Goal: Task Accomplishment & Management: Manage account settings

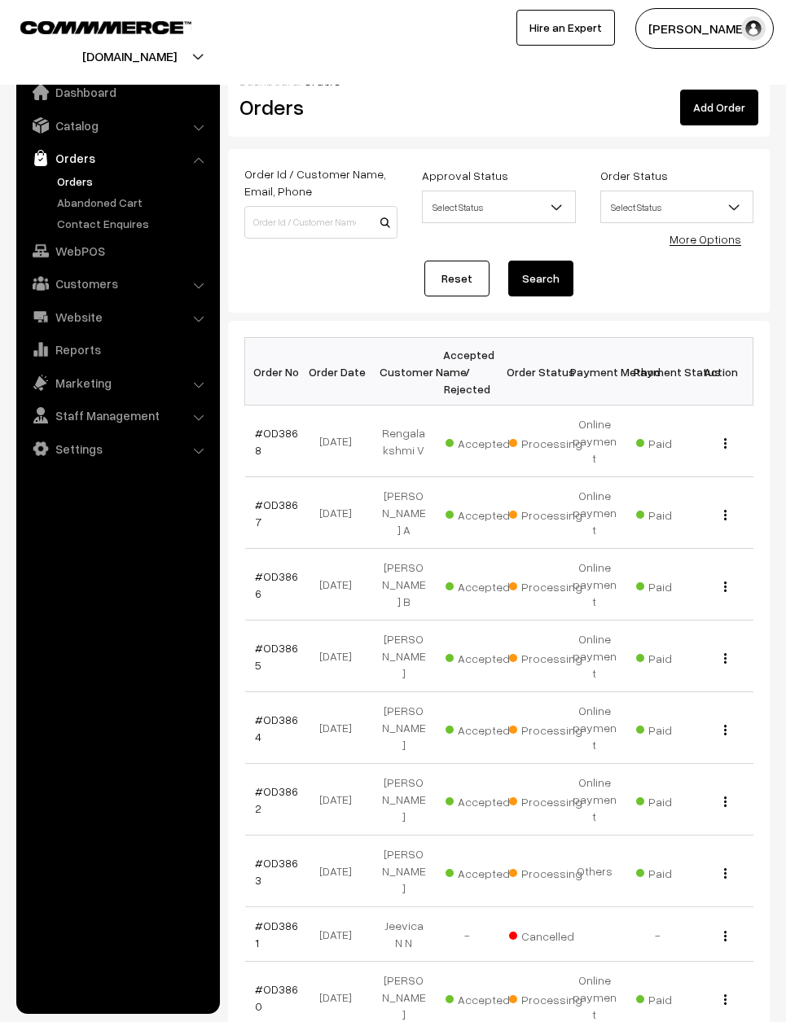
scroll to position [121, 0]
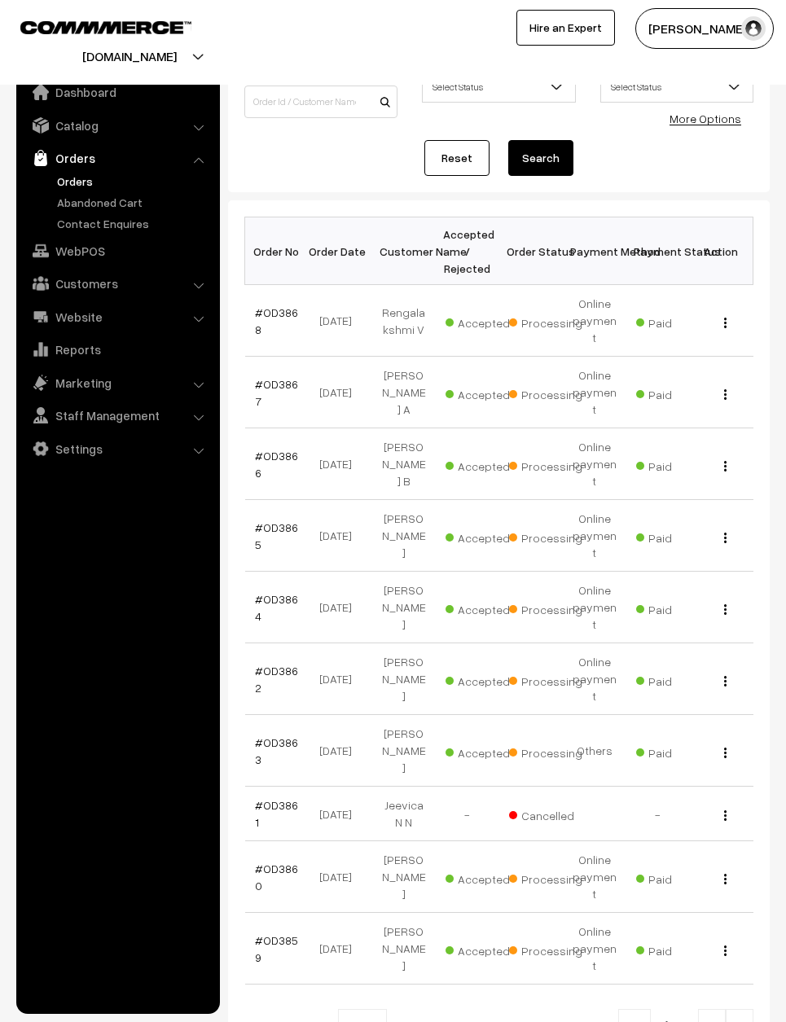
click at [275, 664] on link "#OD3862" at bounding box center [276, 679] width 43 height 31
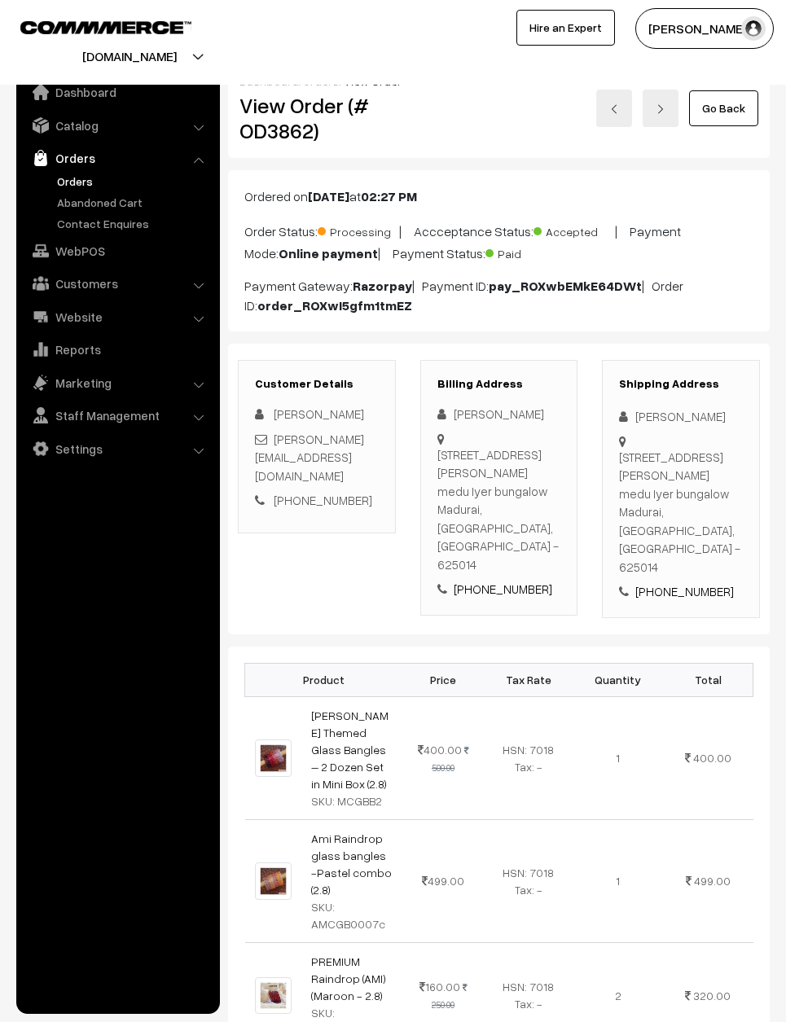
scroll to position [-25, 0]
click at [724, 107] on link "Go Back" at bounding box center [723, 108] width 69 height 36
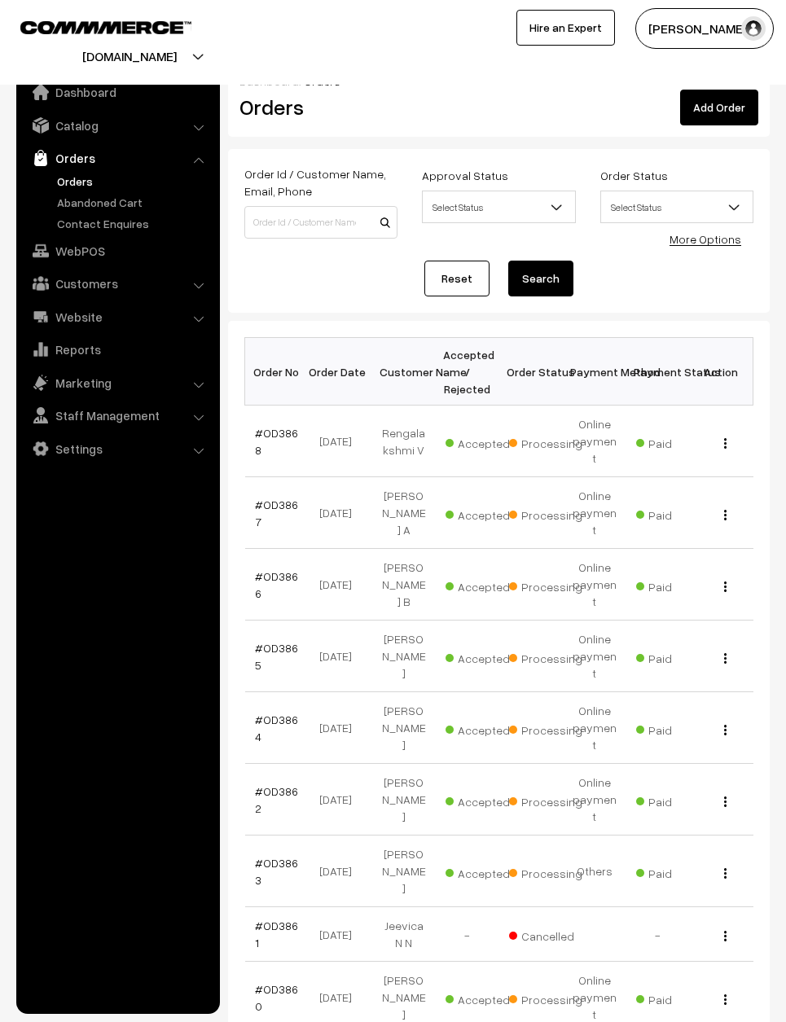
click at [270, 713] on link "#OD3864" at bounding box center [276, 728] width 43 height 31
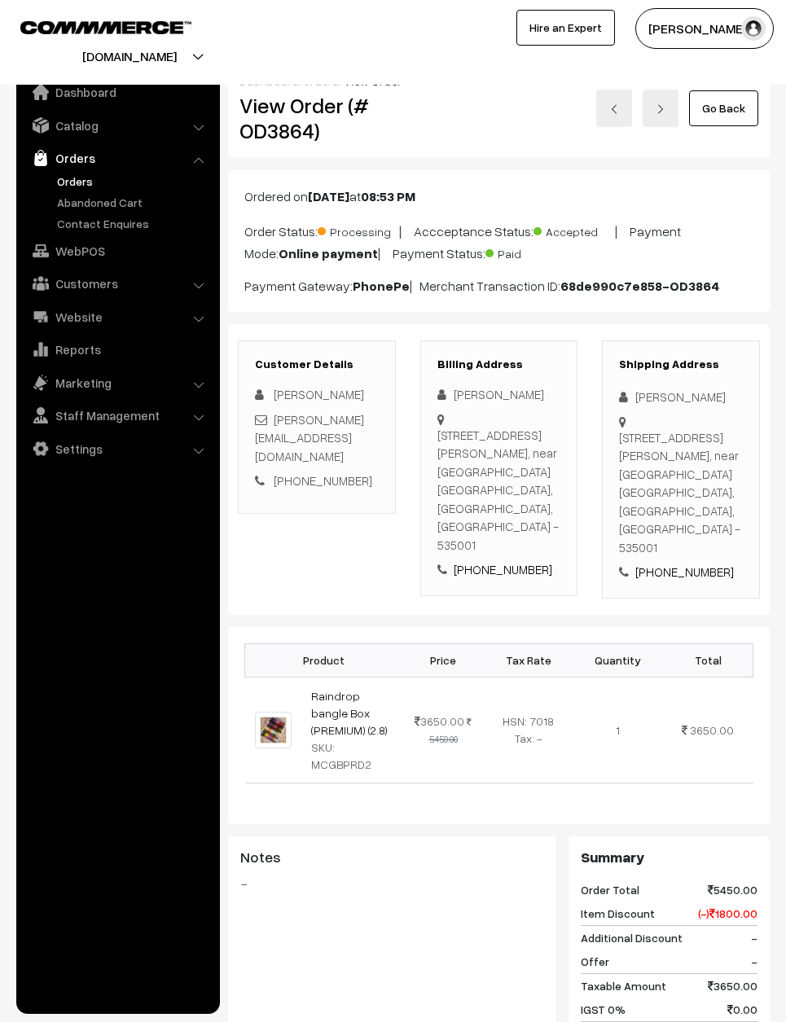
click at [740, 101] on link "Go Back" at bounding box center [723, 108] width 69 height 36
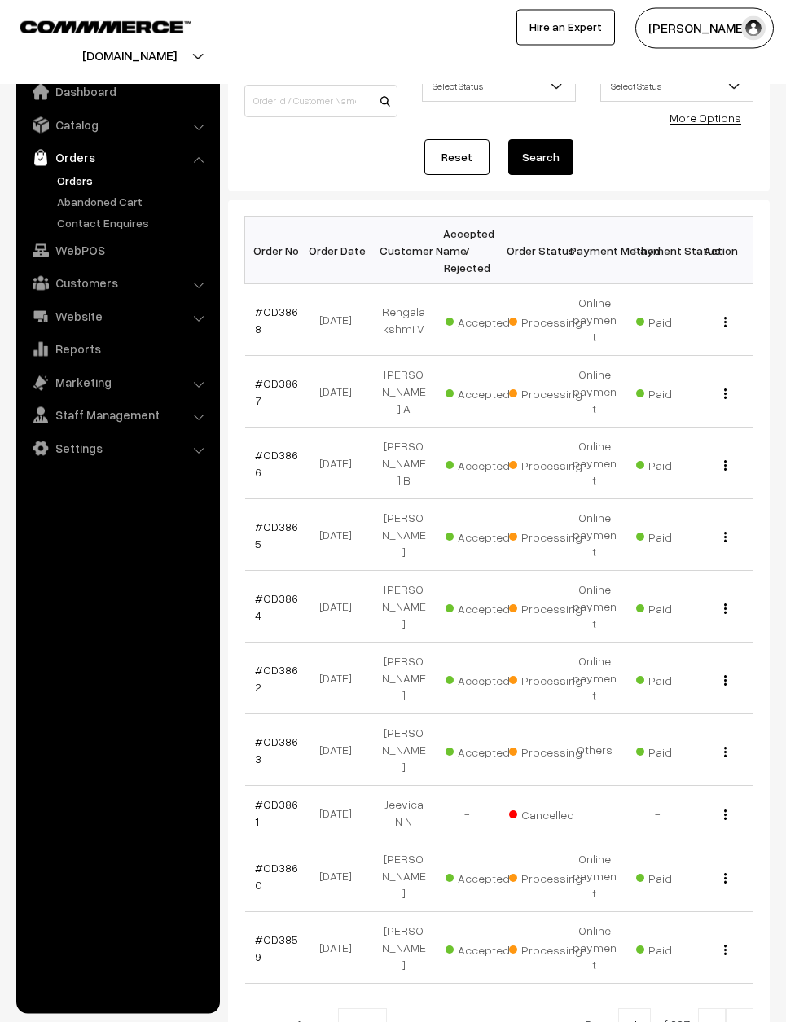
scroll to position [121, 0]
